Goal: Task Accomplishment & Management: Use online tool/utility

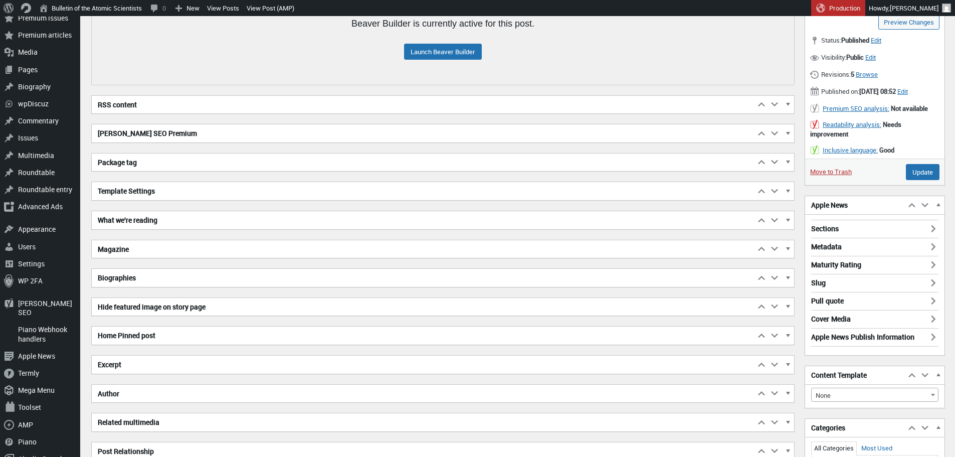
scroll to position [195, 0]
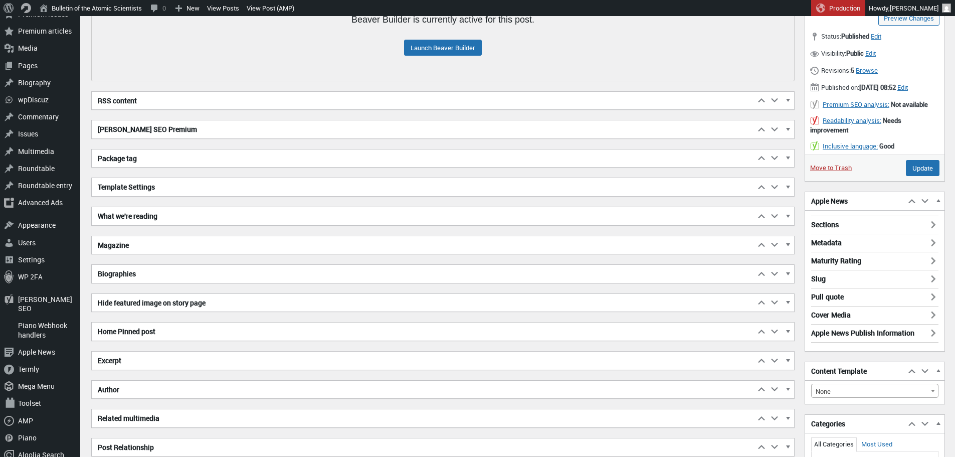
click at [188, 357] on h2 "Excerpt" at bounding box center [423, 360] width 663 height 18
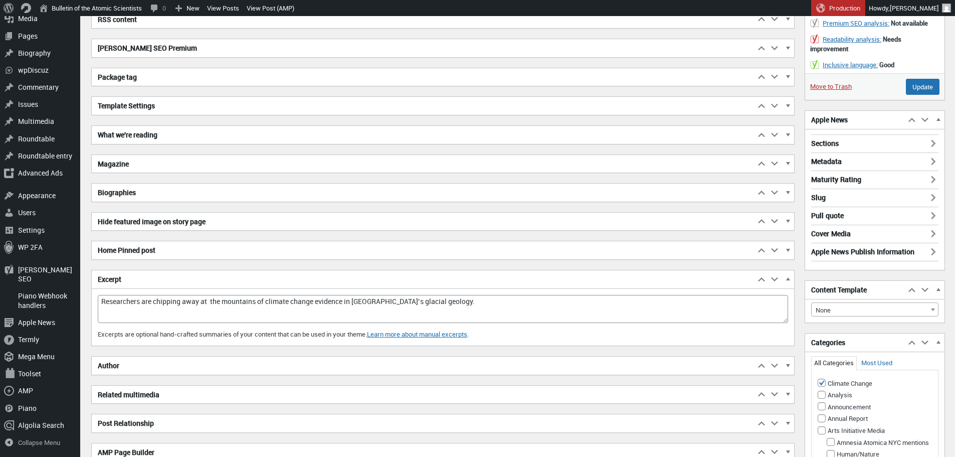
scroll to position [277, 0]
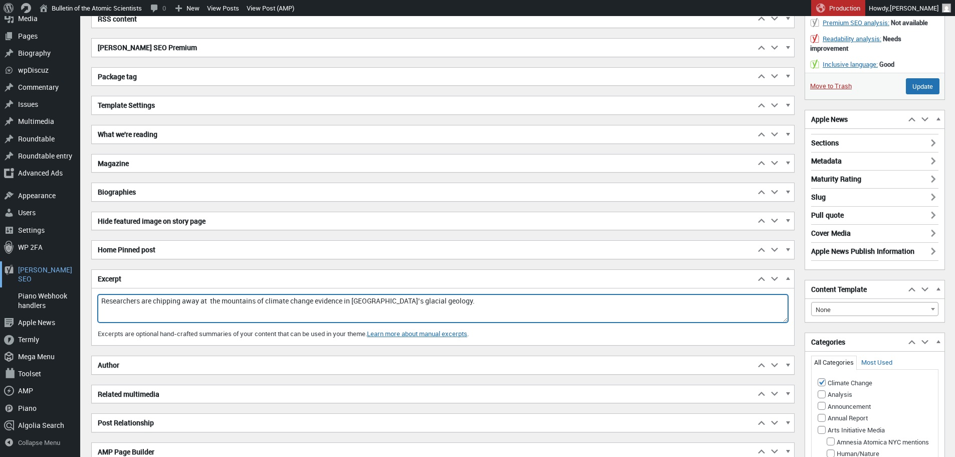
drag, startPoint x: 429, startPoint y: 303, endPoint x: 70, endPoint y: 280, distance: 360.6
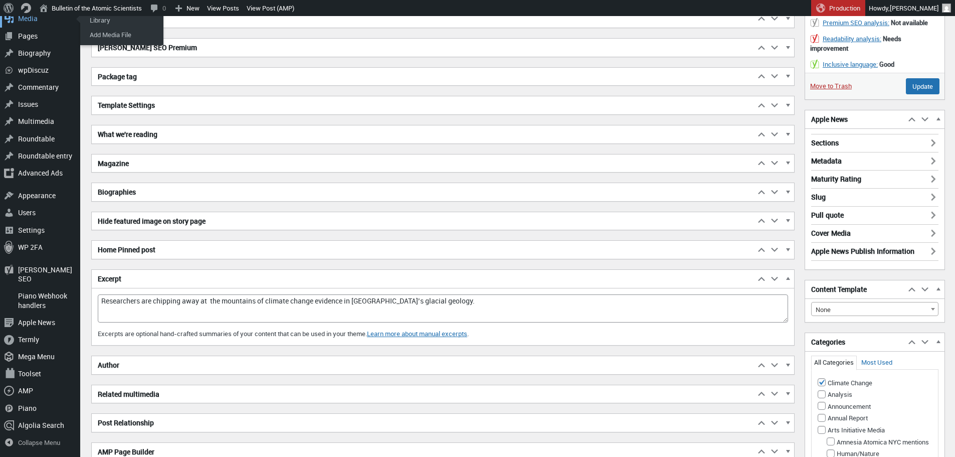
click at [27, 27] on div "Media" at bounding box center [40, 18] width 80 height 17
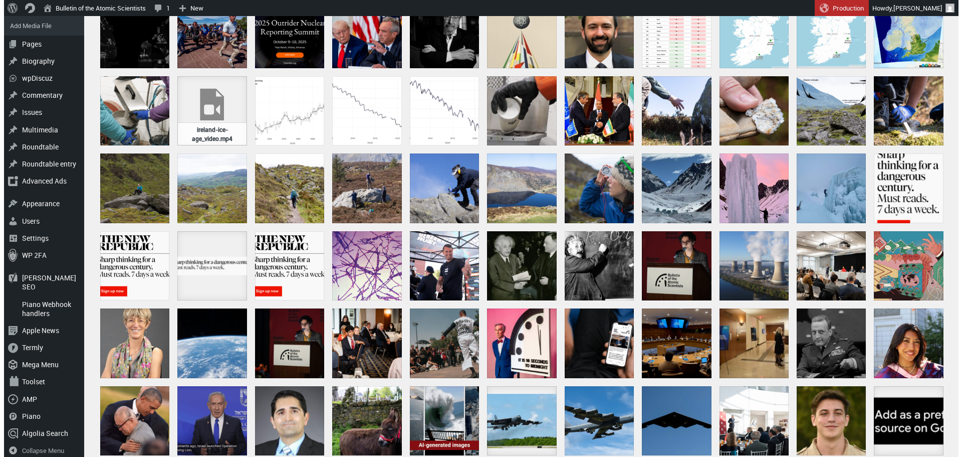
scroll to position [156, 0]
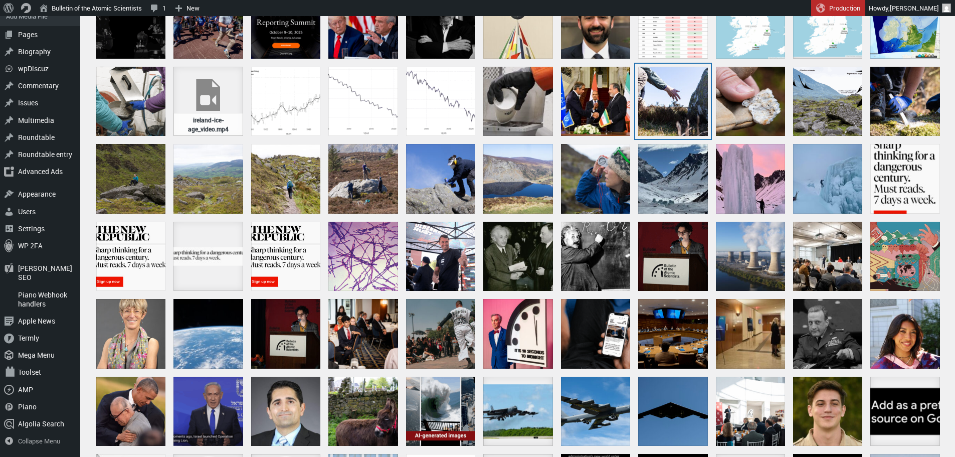
click at [679, 104] on div "ireland-ice-age-12" at bounding box center [672, 101] width 69 height 69
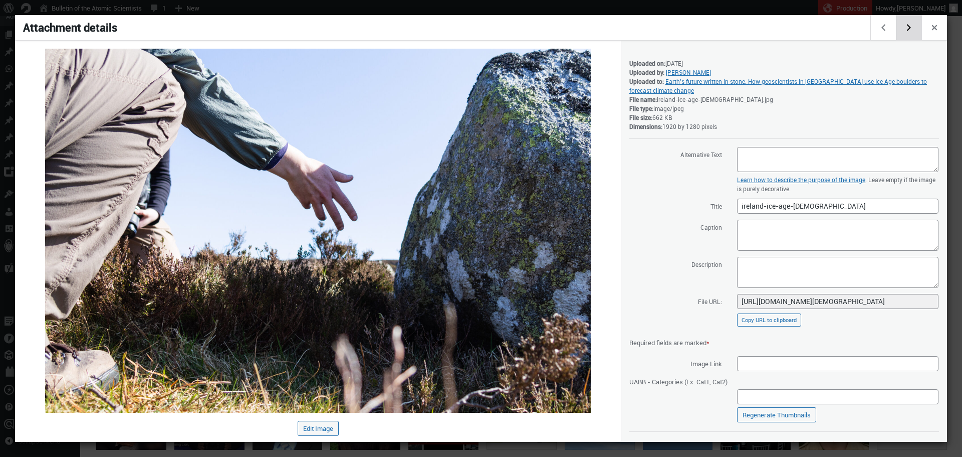
click at [917, 27] on button "Edit next media item" at bounding box center [909, 27] width 26 height 25
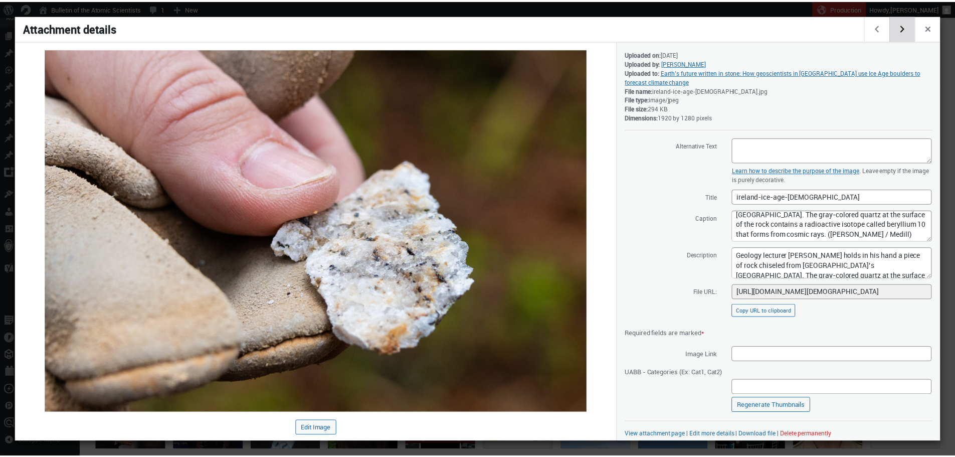
scroll to position [15, 0]
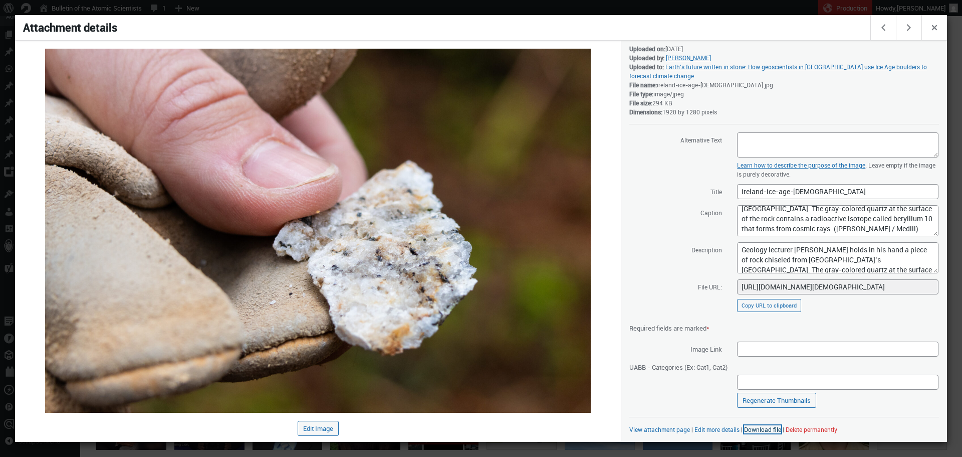
click at [756, 429] on link "Download file" at bounding box center [762, 429] width 37 height 8
click at [910, 30] on button "Edit next media item" at bounding box center [909, 27] width 26 height 25
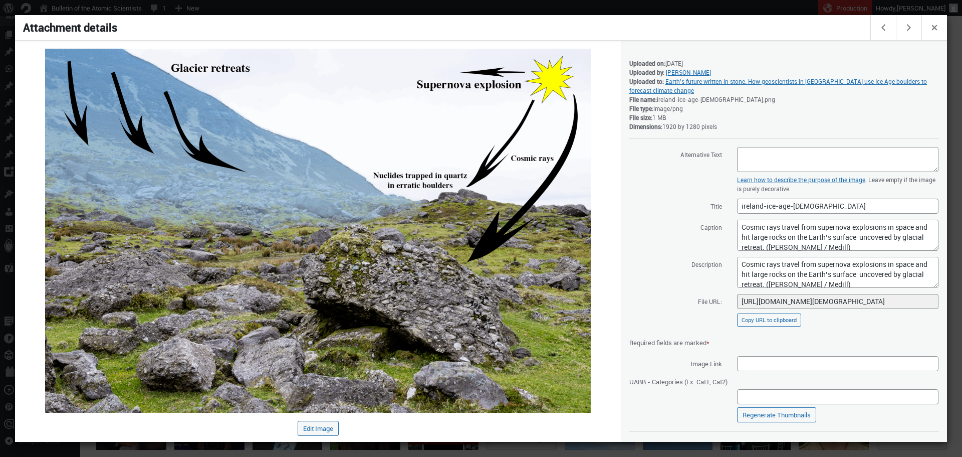
click at [417, 3] on div at bounding box center [481, 228] width 962 height 457
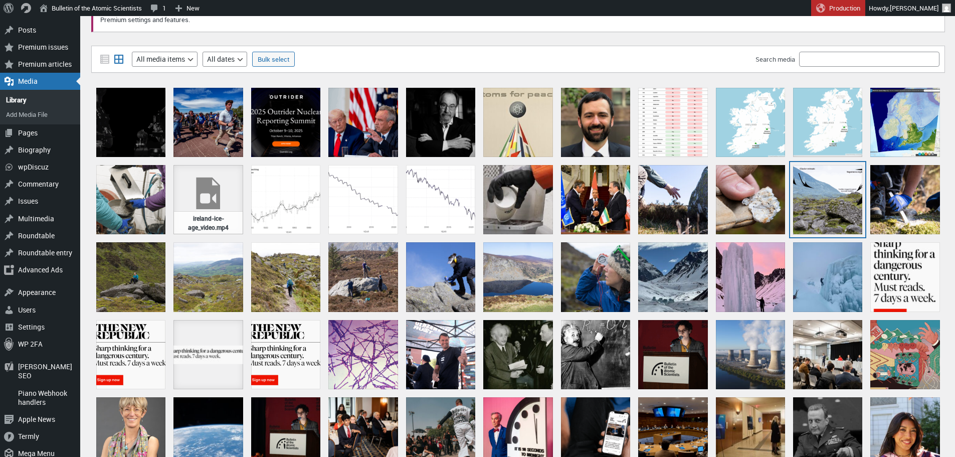
scroll to position [57, 0]
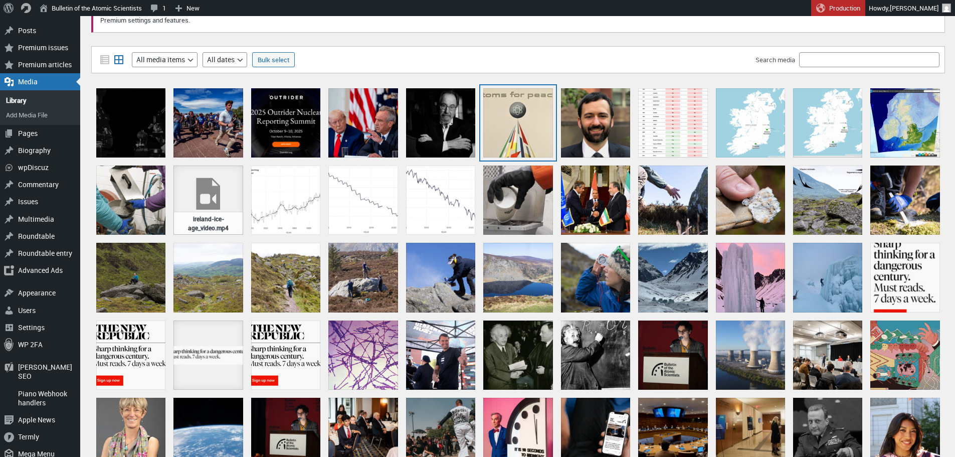
click at [513, 124] on div at bounding box center [517, 122] width 69 height 69
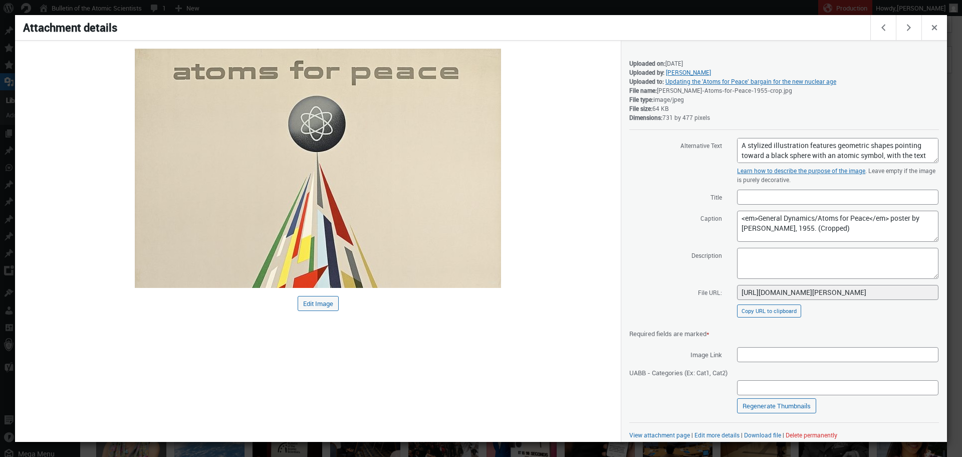
click at [517, 13] on div at bounding box center [481, 228] width 962 height 457
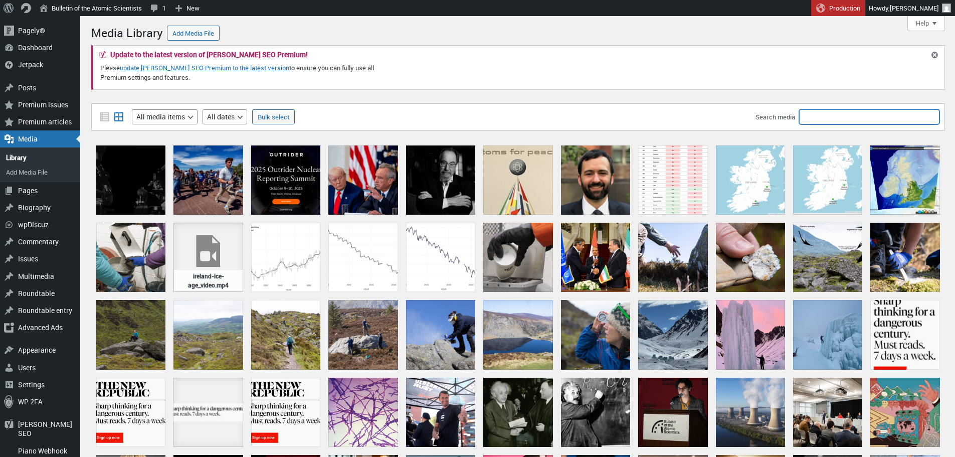
click at [841, 109] on input "Search media" at bounding box center [869, 116] width 140 height 15
type input "atoms"
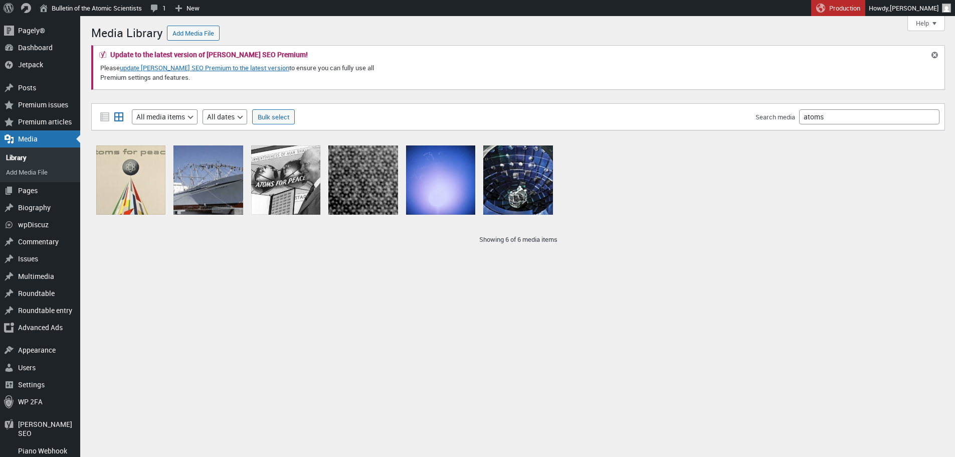
click at [90, 188] on div "Menu About WordPress About WordPress Get Involved WordPress.org Documentation L…" at bounding box center [517, 313] width 874 height 595
click at [121, 188] on div at bounding box center [130, 179] width 69 height 69
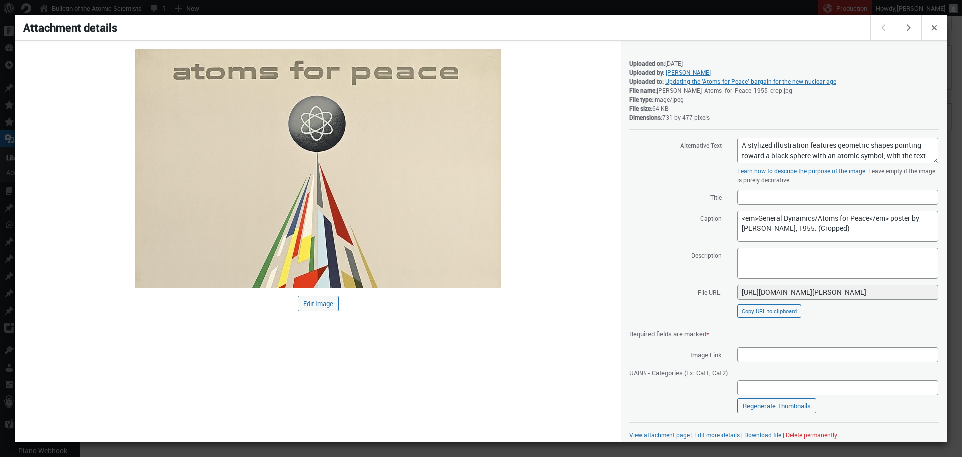
scroll to position [6, 0]
